Goal: Task Accomplishment & Management: Complete application form

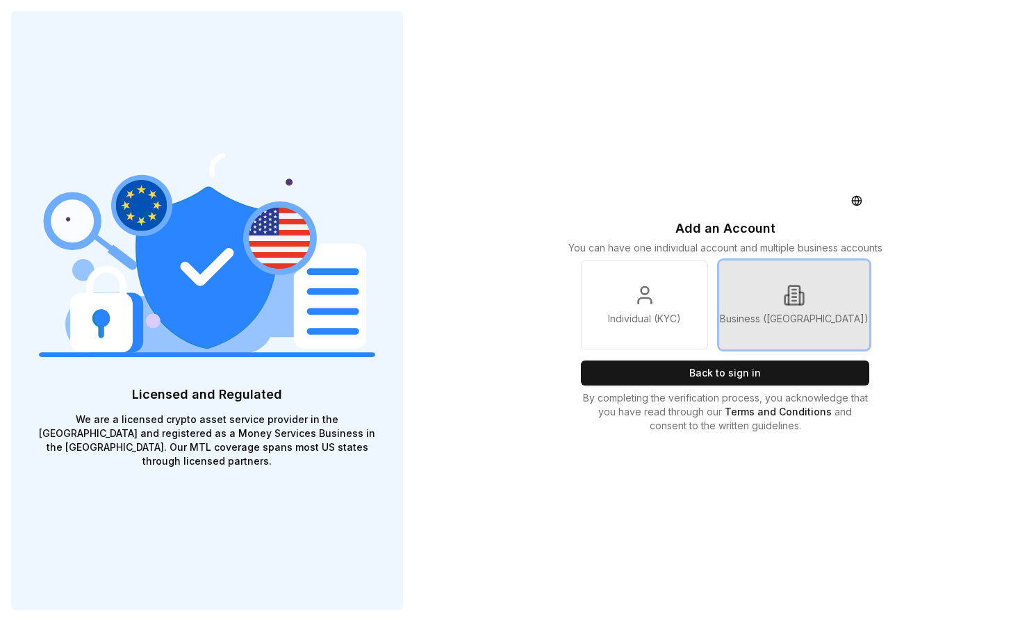
click at [806, 320] on p "Business ([GEOGRAPHIC_DATA])" at bounding box center [794, 319] width 149 height 14
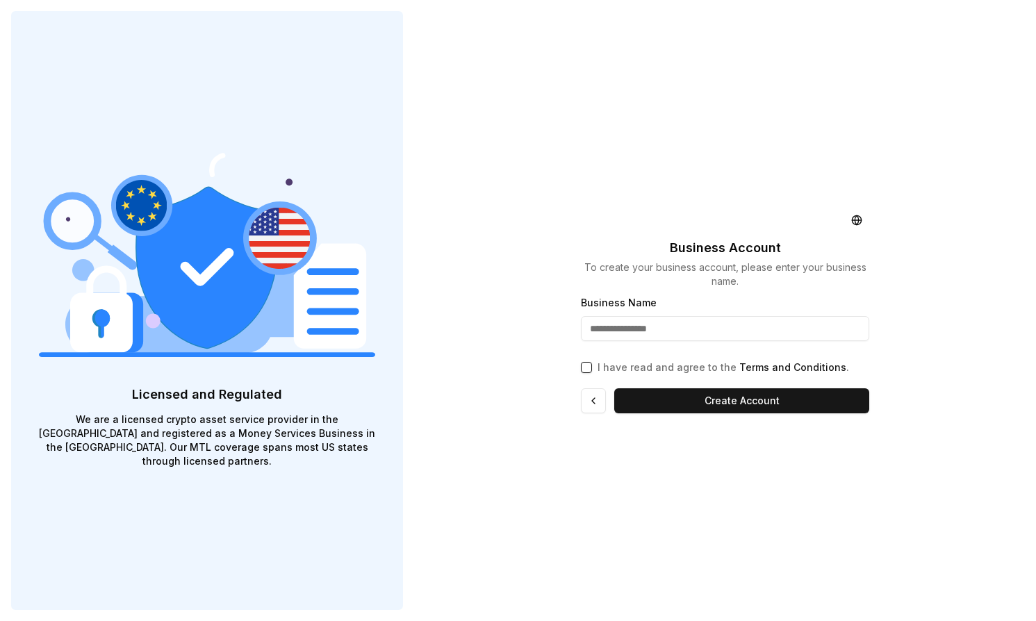
click at [724, 332] on input "Business Name" at bounding box center [725, 328] width 288 height 25
click at [599, 403] on button at bounding box center [593, 401] width 25 height 25
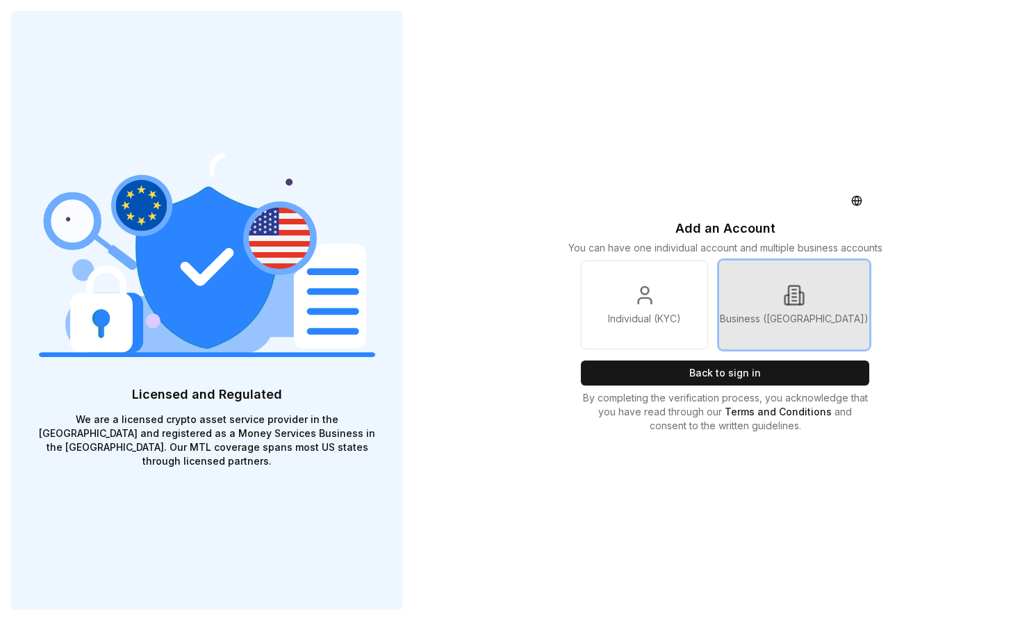
click at [836, 300] on link "Business (KYB)" at bounding box center [794, 305] width 150 height 89
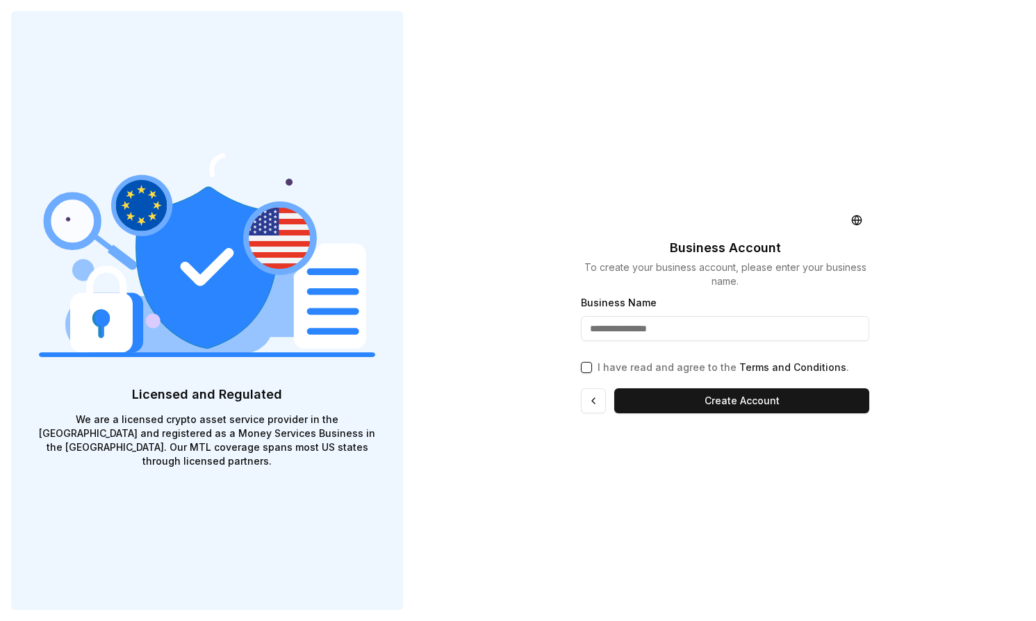
click at [641, 328] on input "Business Name" at bounding box center [725, 328] width 288 height 25
type input "**********"
click at [585, 373] on div "I have read and agree to the Terms and Conditions ." at bounding box center [725, 364] width 288 height 19
click at [585, 367] on button "I have read and agree to the Terms and Conditions ." at bounding box center [586, 367] width 11 height 11
click at [694, 414] on div "**********" at bounding box center [725, 310] width 311 height 621
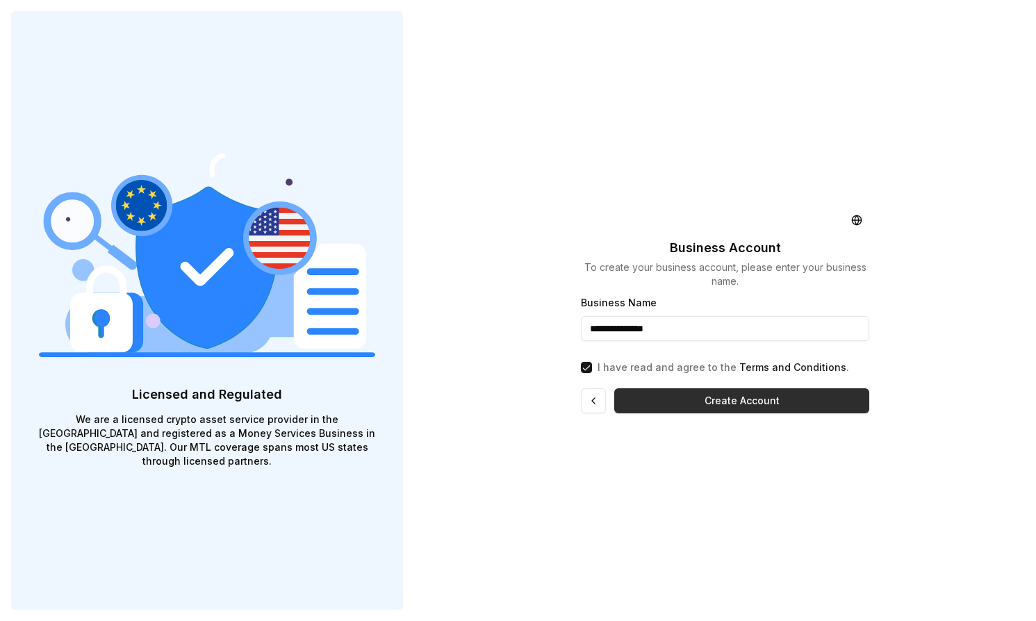
click at [689, 404] on button "Create Account" at bounding box center [741, 401] width 255 height 25
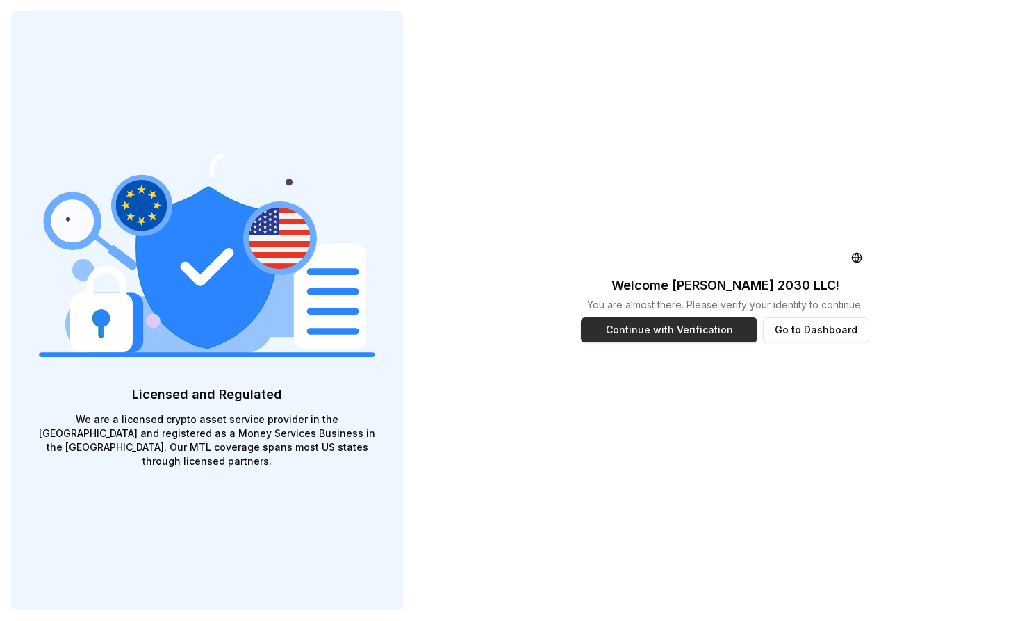
click at [680, 332] on button "Continue with Verification" at bounding box center [669, 330] width 177 height 25
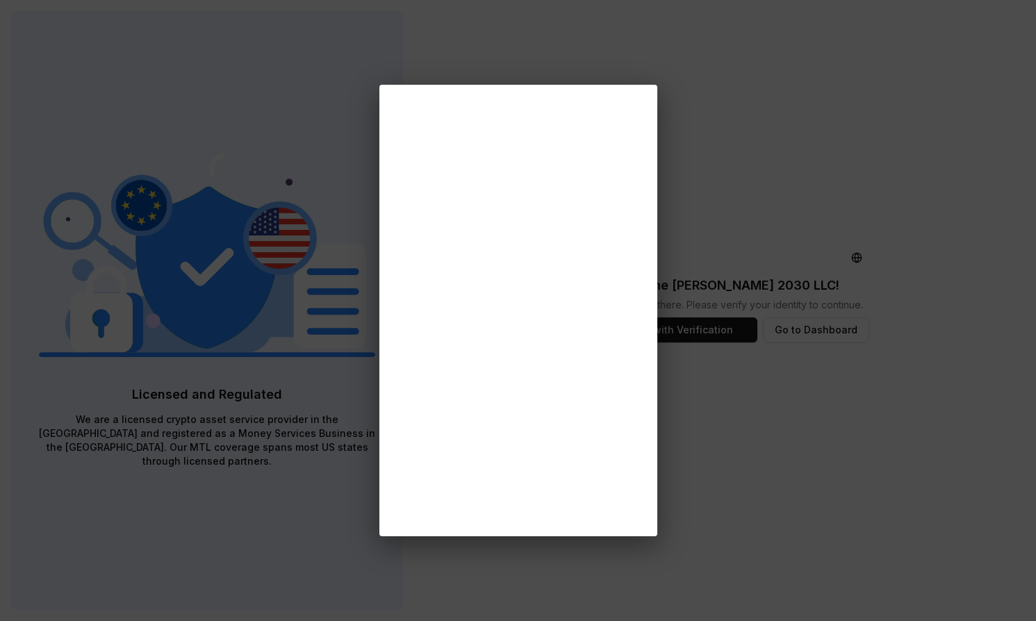
click at [989, 410] on div at bounding box center [518, 310] width 1036 height 621
